Goal: Find contact information: Find contact information

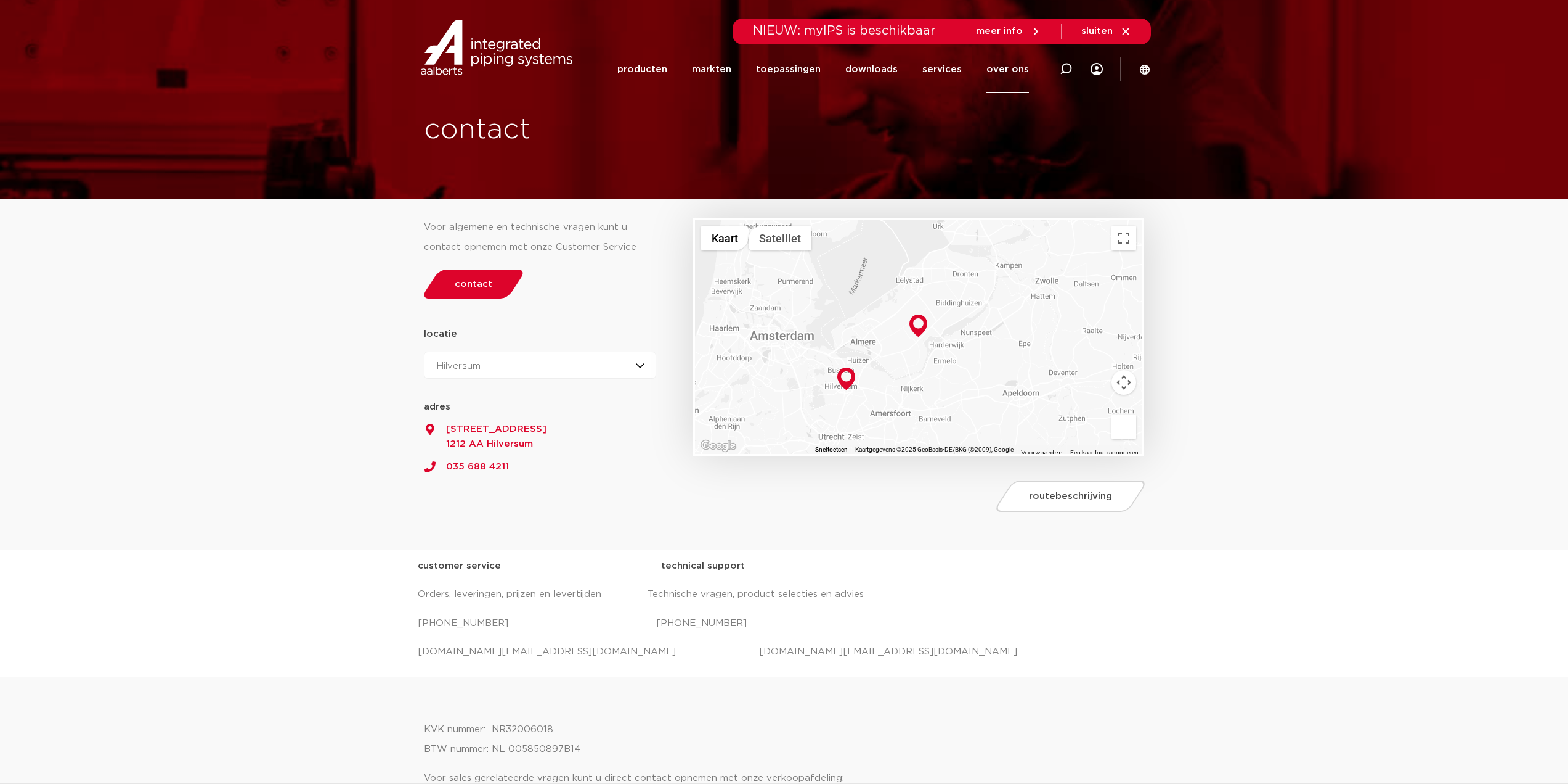
click at [638, 370] on div "Hilversum Hilversum Zeewolde" at bounding box center [540, 365] width 233 height 27
click at [593, 453] on link "035 688 4211" at bounding box center [540, 463] width 233 height 23
click at [493, 470] on link "035 688 4211" at bounding box center [540, 463] width 233 height 23
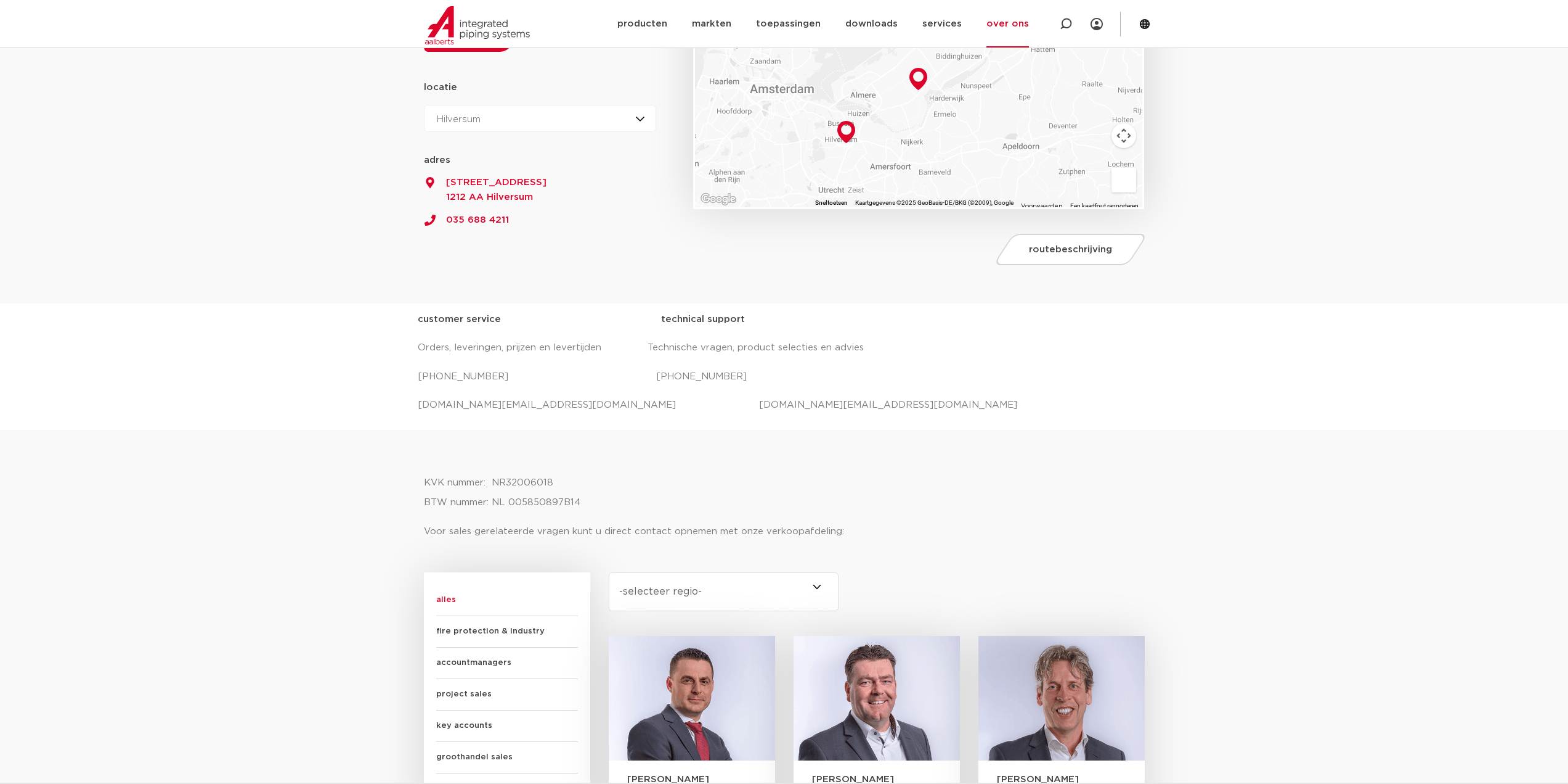
scroll to position [185, 0]
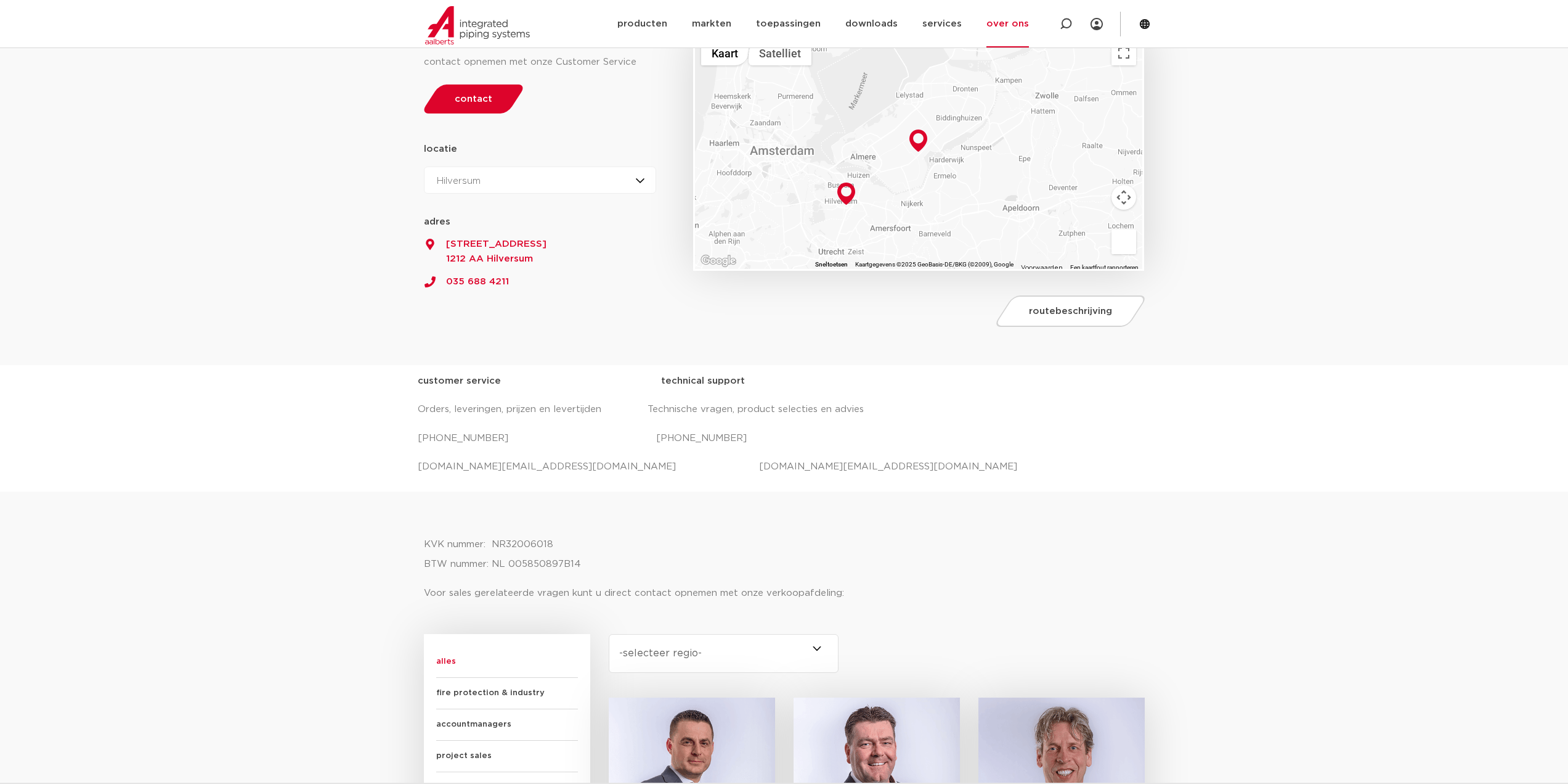
drag, startPoint x: 738, startPoint y: 437, endPoint x: 646, endPoint y: 442, distance: 92.1
click at [646, 442] on p "[PHONE_NUMBER] [PHONE_NUMBER]" at bounding box center [784, 438] width 733 height 20
copy p "[PHONE_NUMBER]"
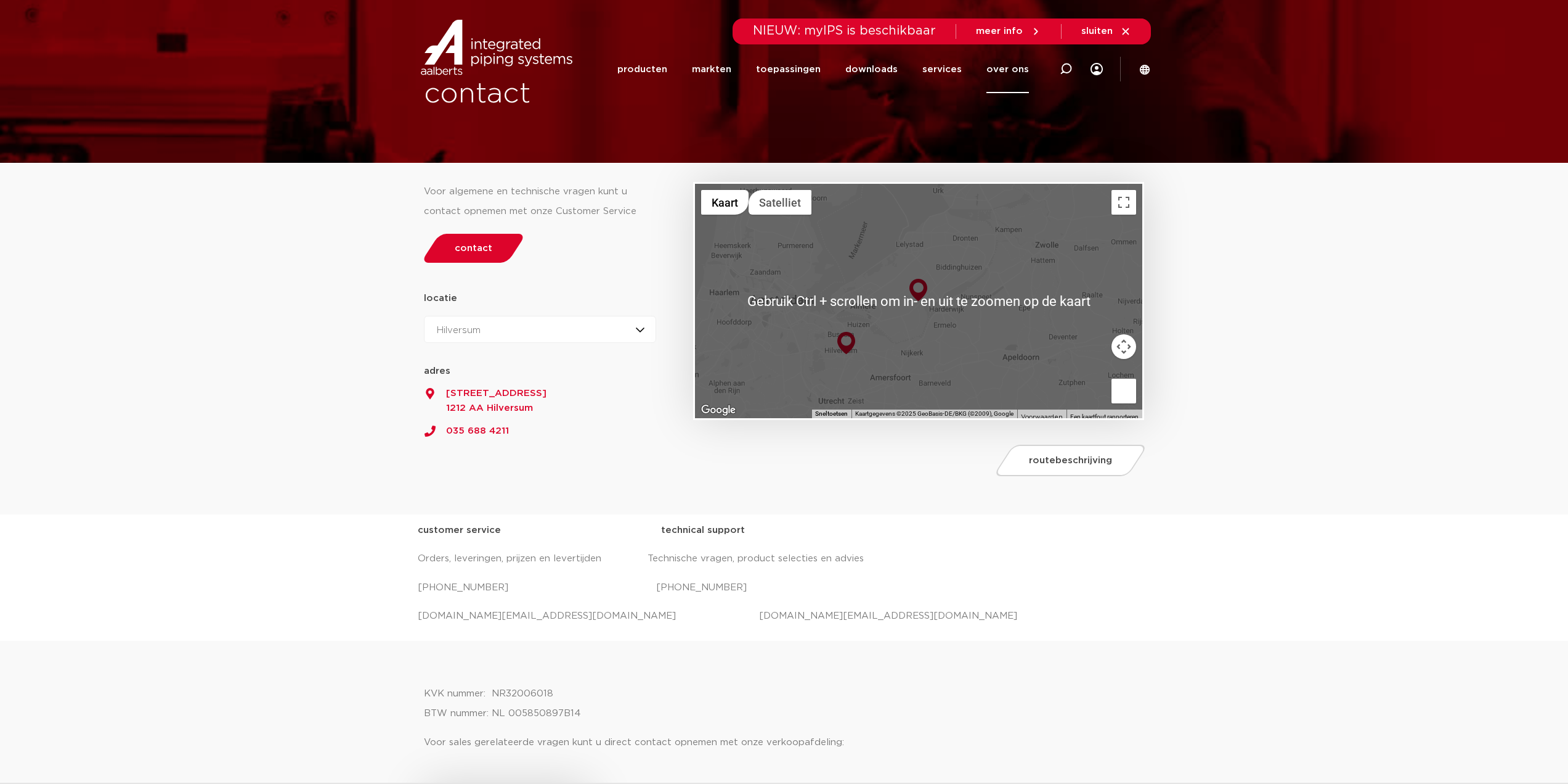
scroll to position [0, 0]
